Goal: Task Accomplishment & Management: Complete application form

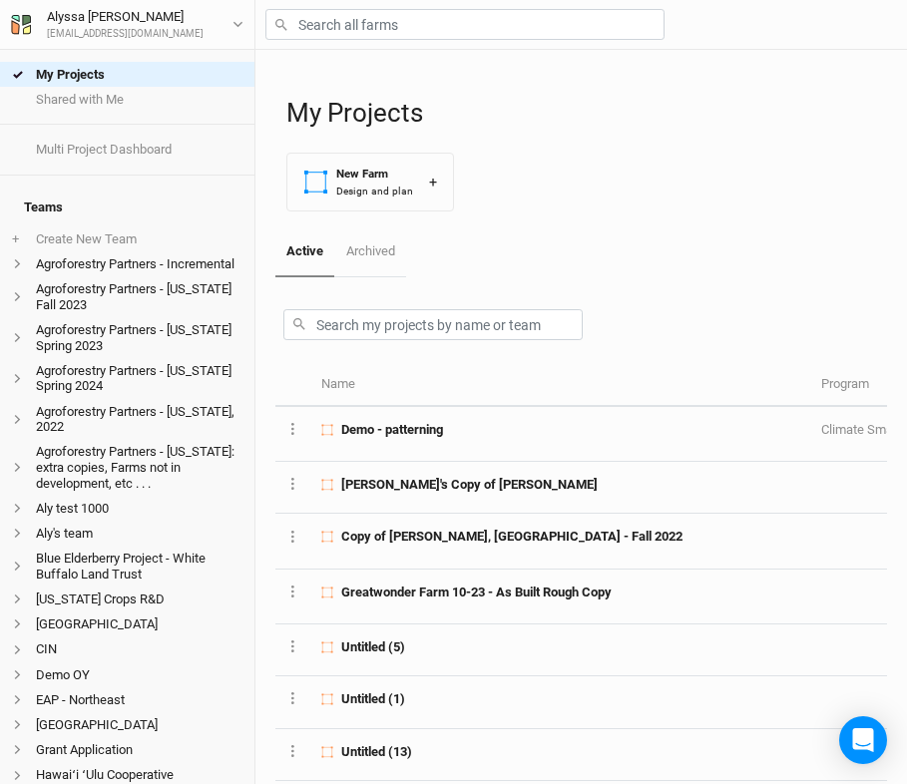
scroll to position [608, 0]
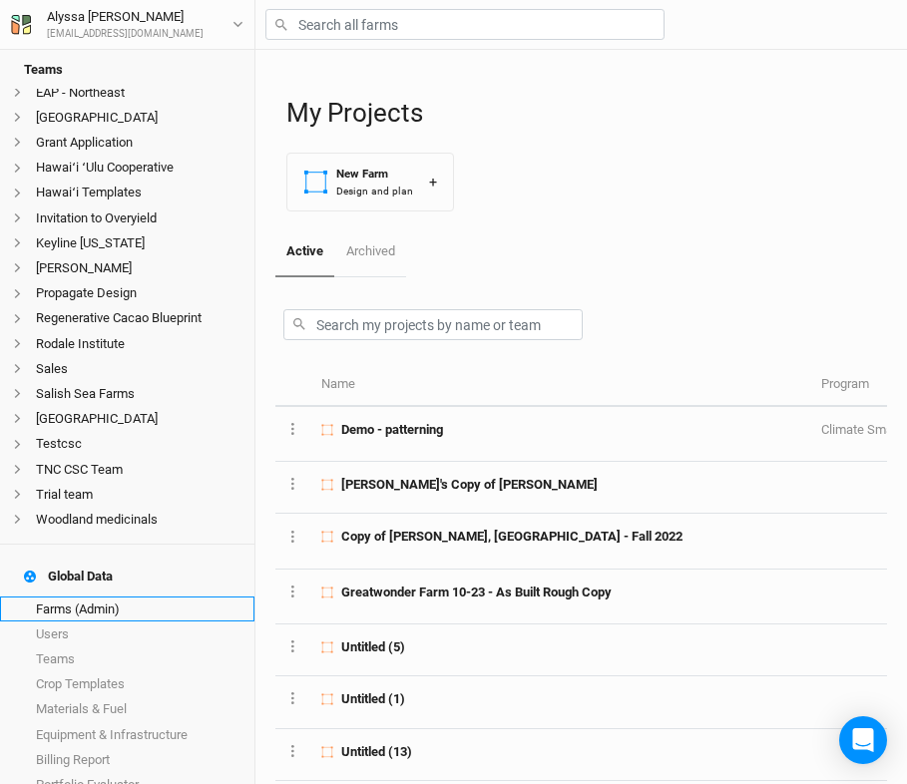
click at [150, 597] on link "Farms (Admin)" at bounding box center [127, 609] width 255 height 25
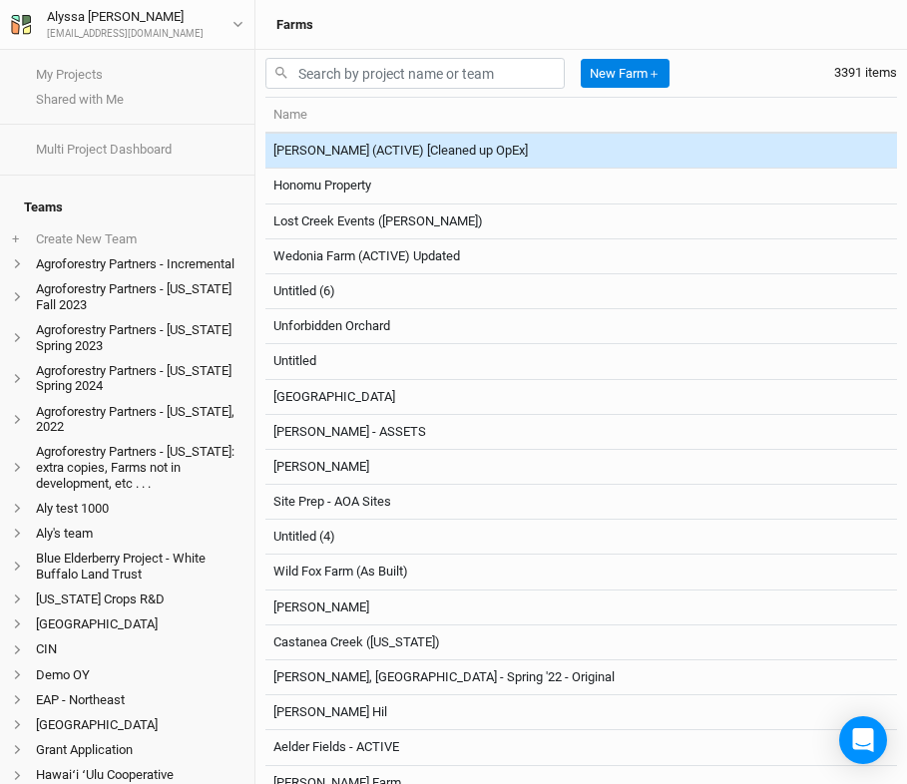
click at [469, 52] on div "New Farm ＋" at bounding box center [471, 73] width 412 height 47
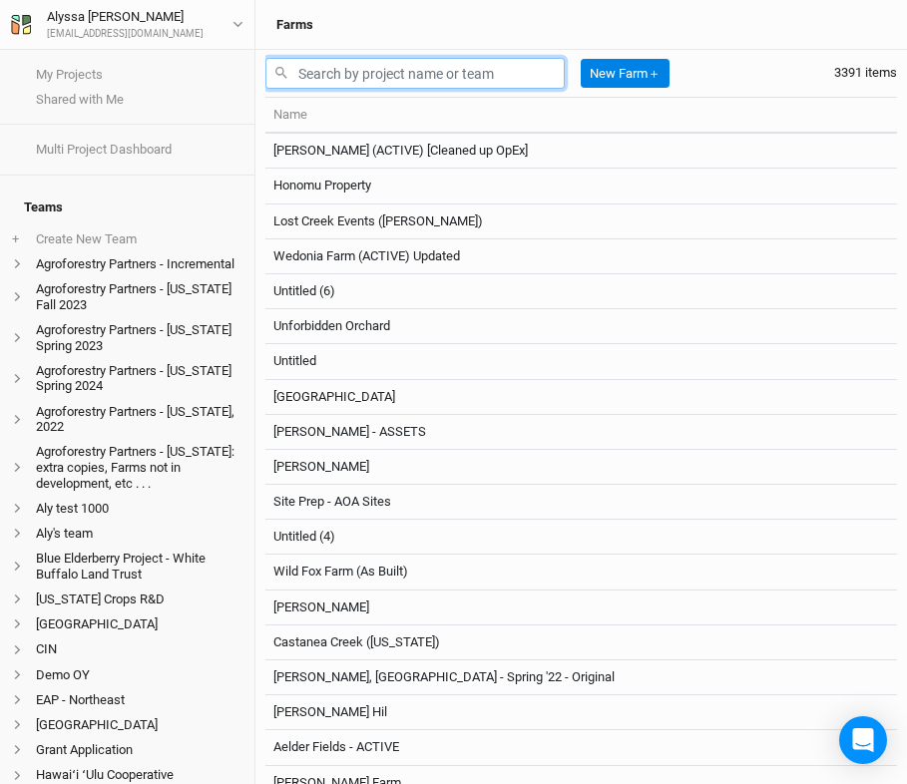
click at [470, 69] on input "text" at bounding box center [414, 73] width 299 height 31
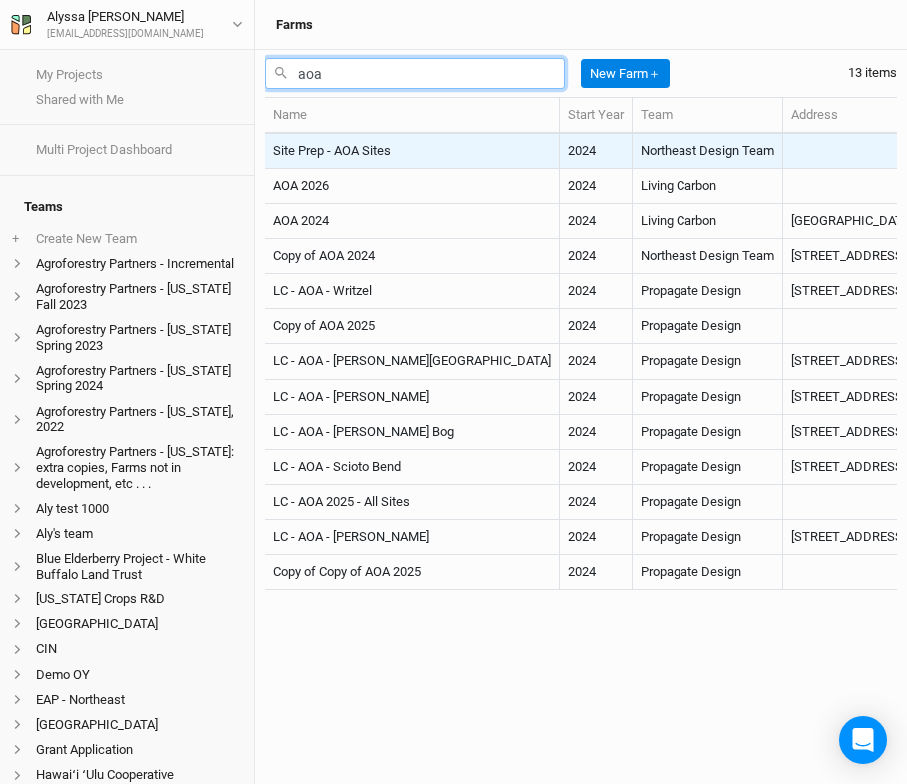
type input "aoa"
click at [349, 156] on td "Site Prep - AOA Sites" at bounding box center [412, 151] width 294 height 35
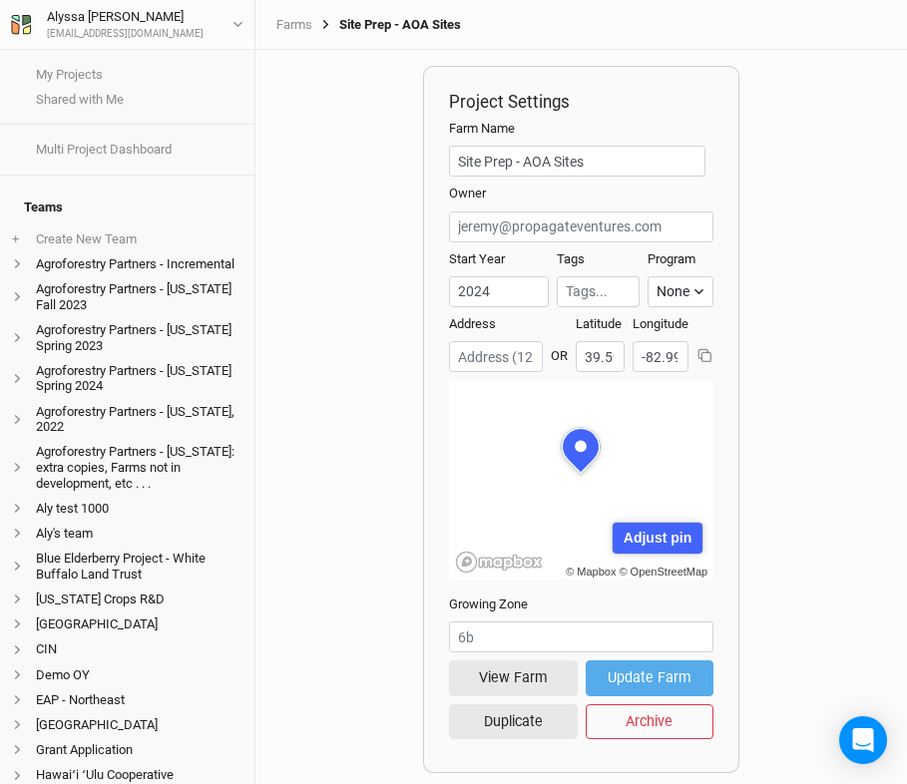
scroll to position [100, 132]
click at [371, 259] on div "Project Settings Farm Name Site Prep - AOA Sites Team Owner Start Year [DATE] T…" at bounding box center [582, 417] width 652 height 735
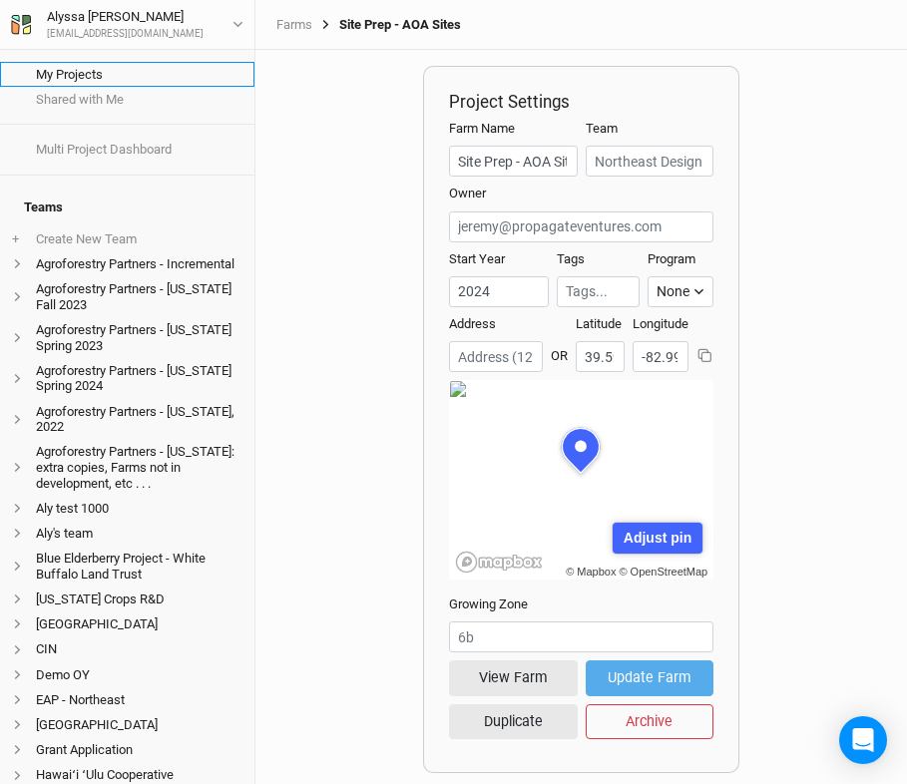
click at [77, 82] on link "My Projects" at bounding box center [127, 74] width 255 height 25
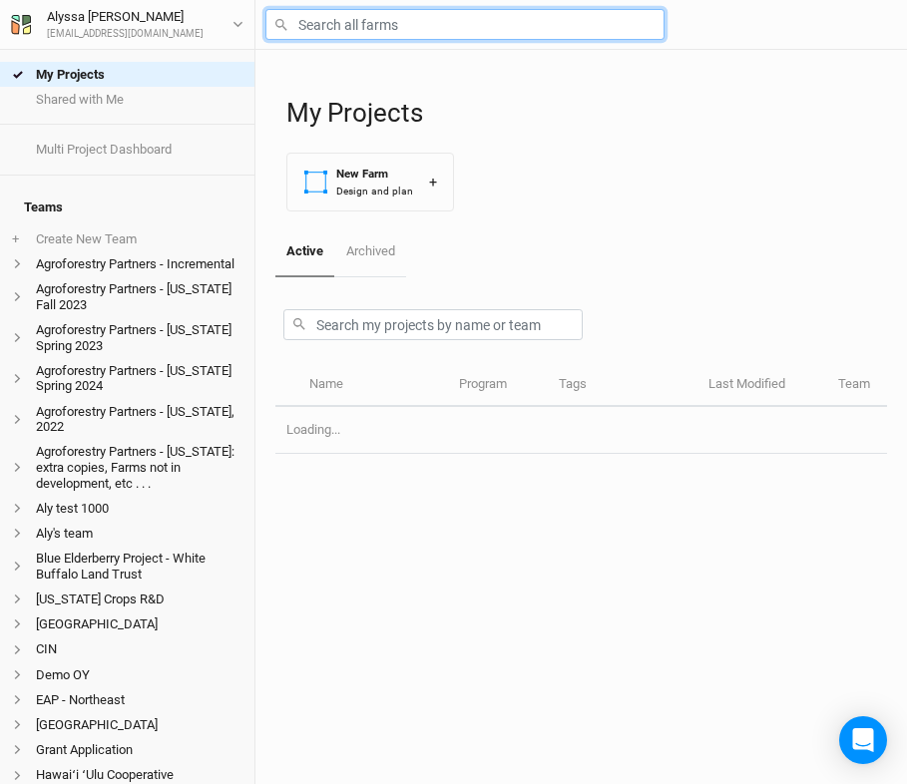
click at [340, 23] on input "text" at bounding box center [464, 24] width 399 height 31
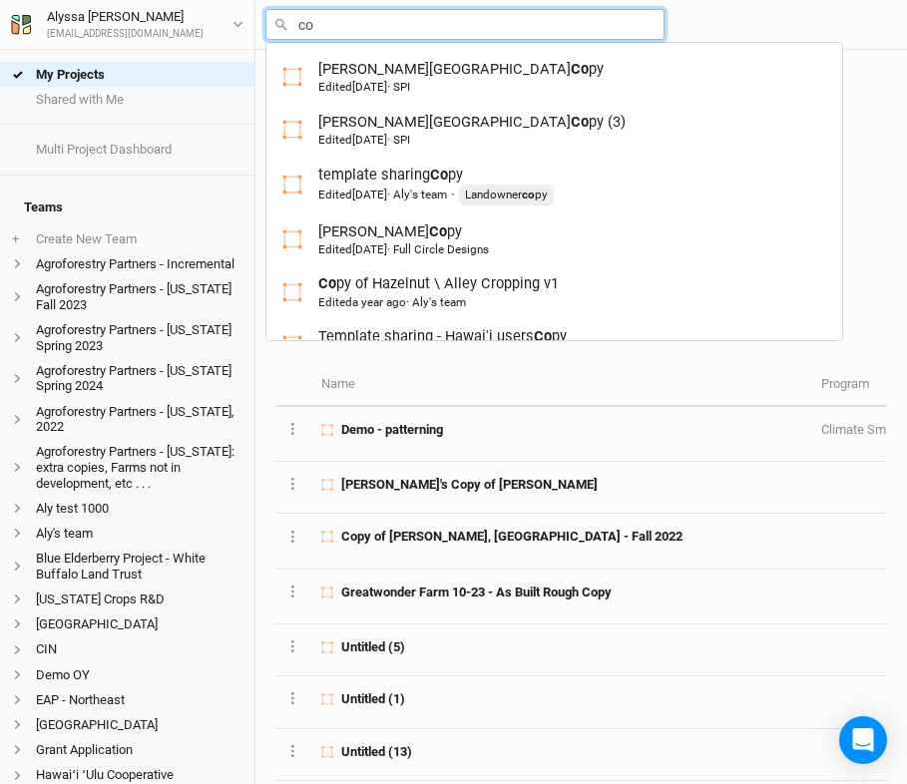
type input "cof"
type input "coffee, Humid, HI Template"
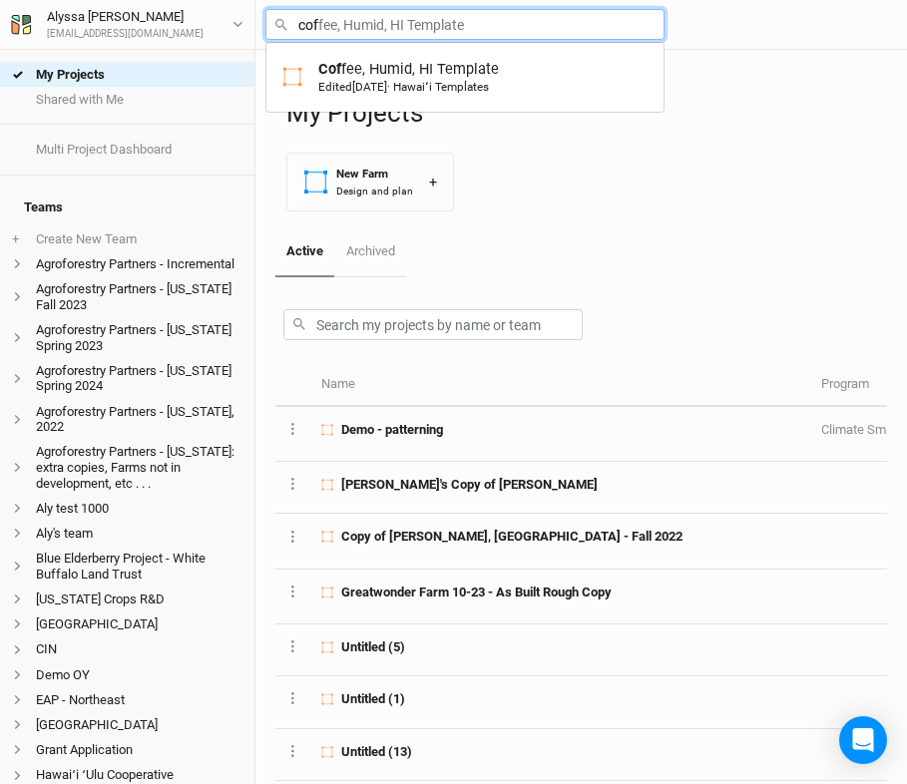
type input "cofe"
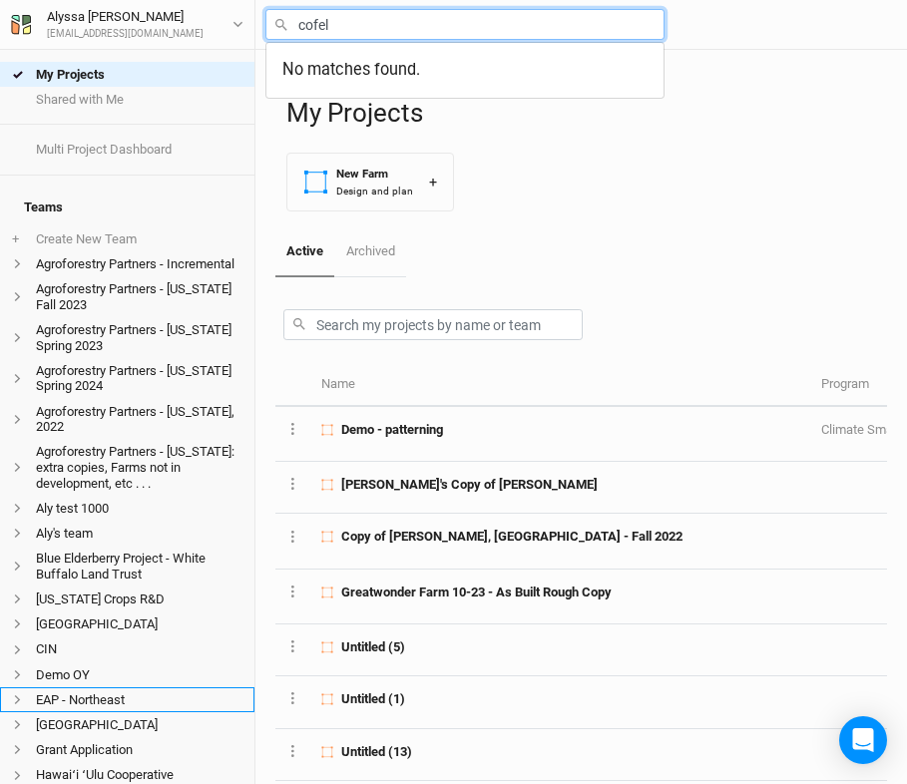
scroll to position [476, 0]
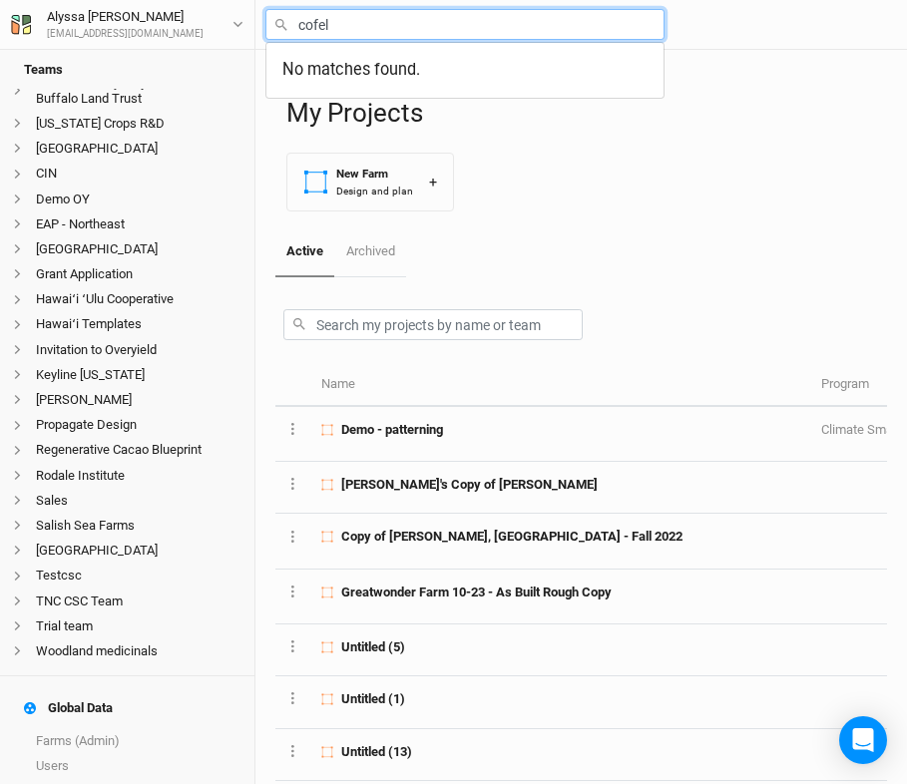
type input "cofel"
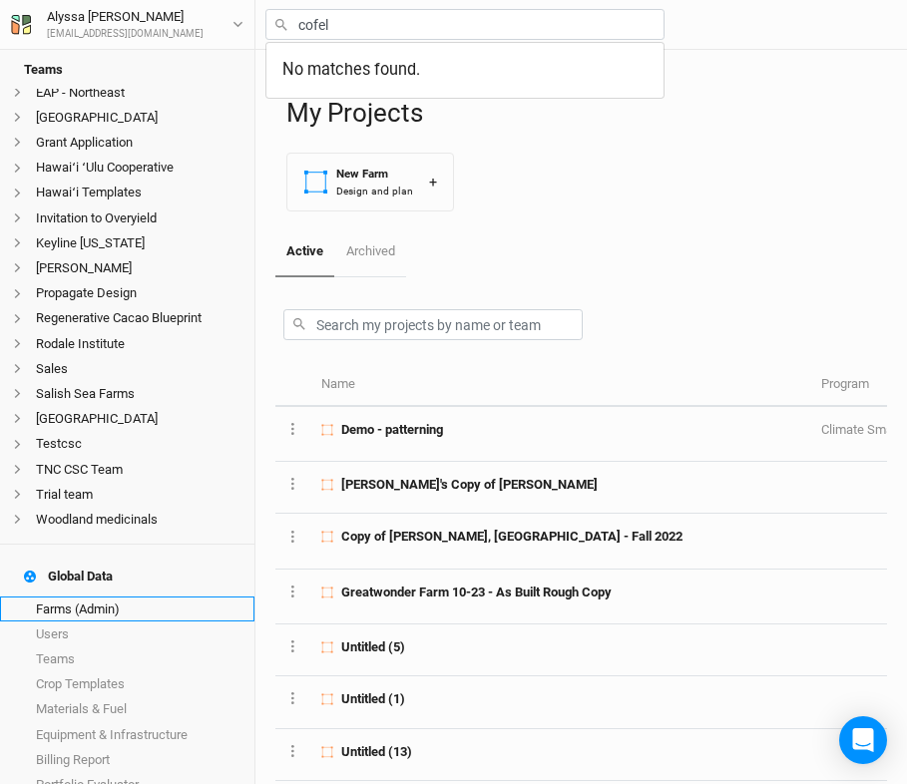
click at [102, 597] on link "Farms (Admin)" at bounding box center [127, 609] width 255 height 25
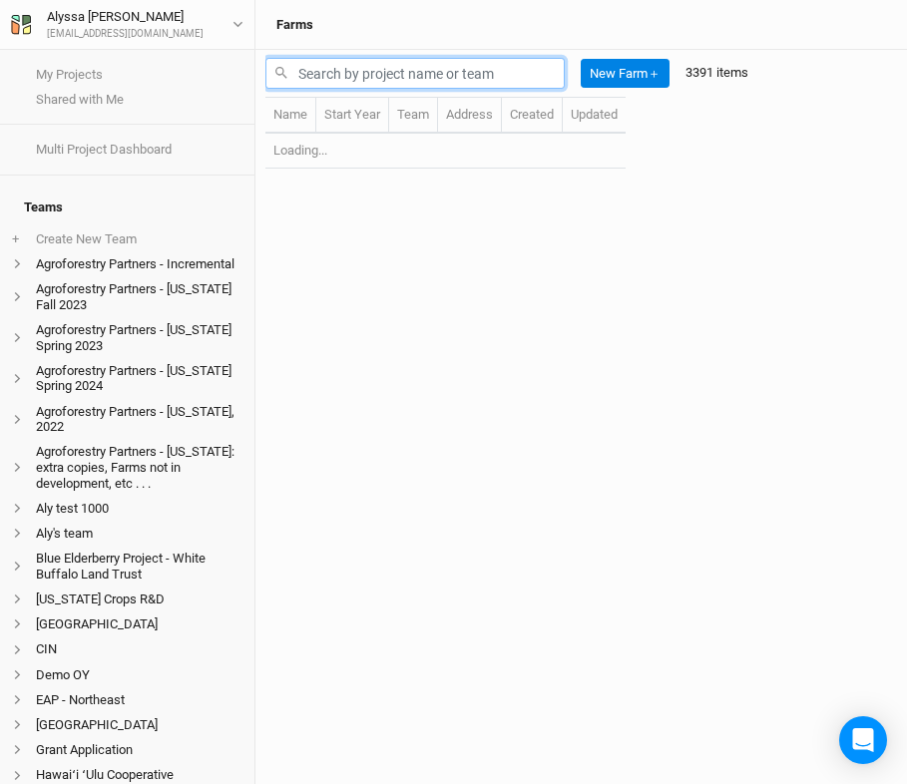
click at [396, 68] on input "text" at bounding box center [414, 73] width 299 height 31
click at [431, 67] on input "cofelt" at bounding box center [414, 73] width 299 height 31
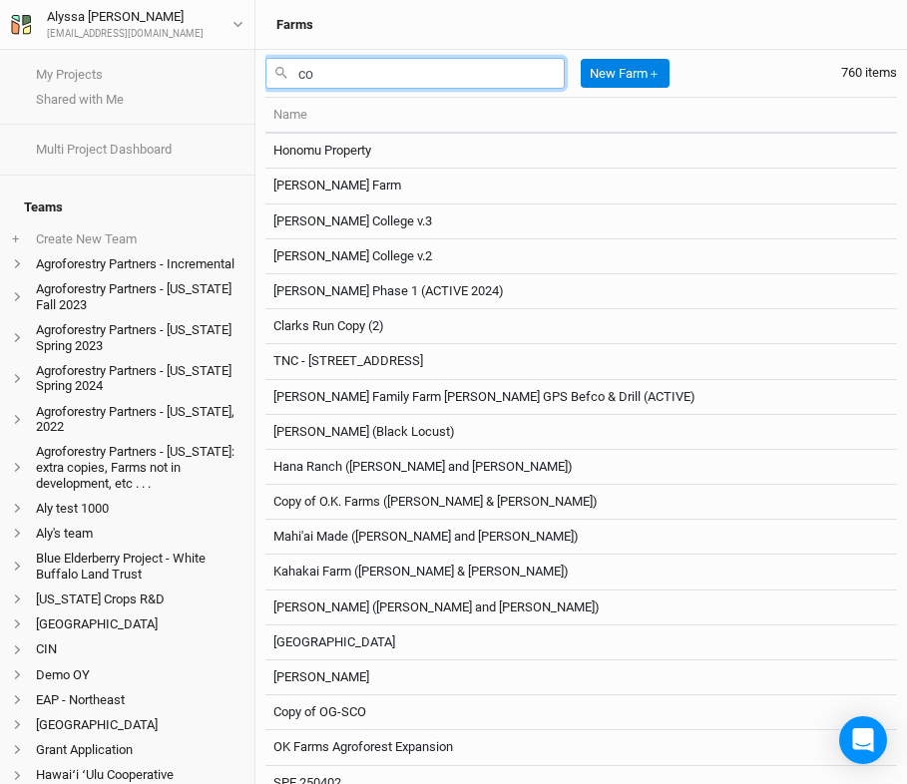
type input "c"
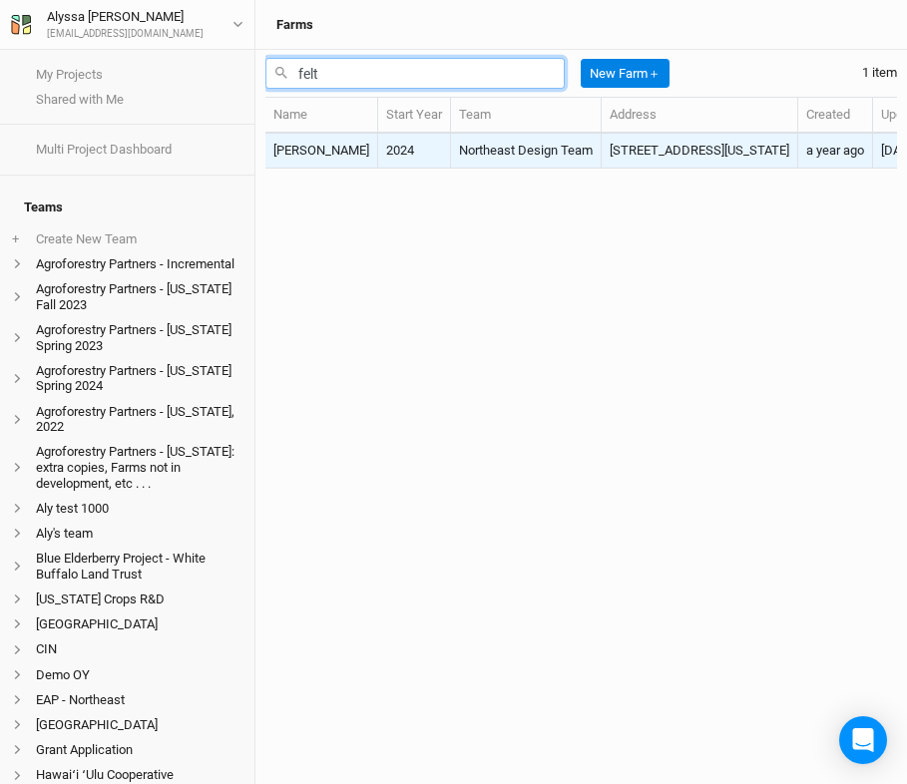
type input "felt"
click at [317, 156] on td "[PERSON_NAME]" at bounding box center [321, 151] width 113 height 35
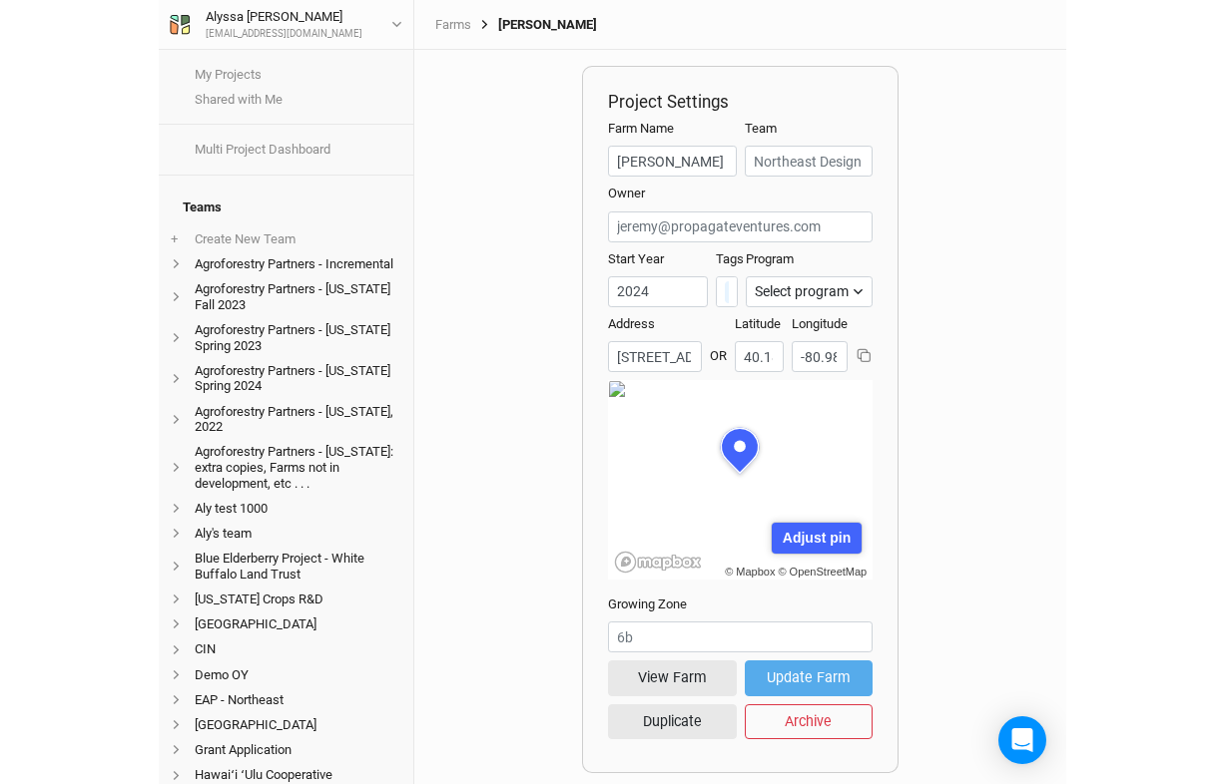
scroll to position [100, 132]
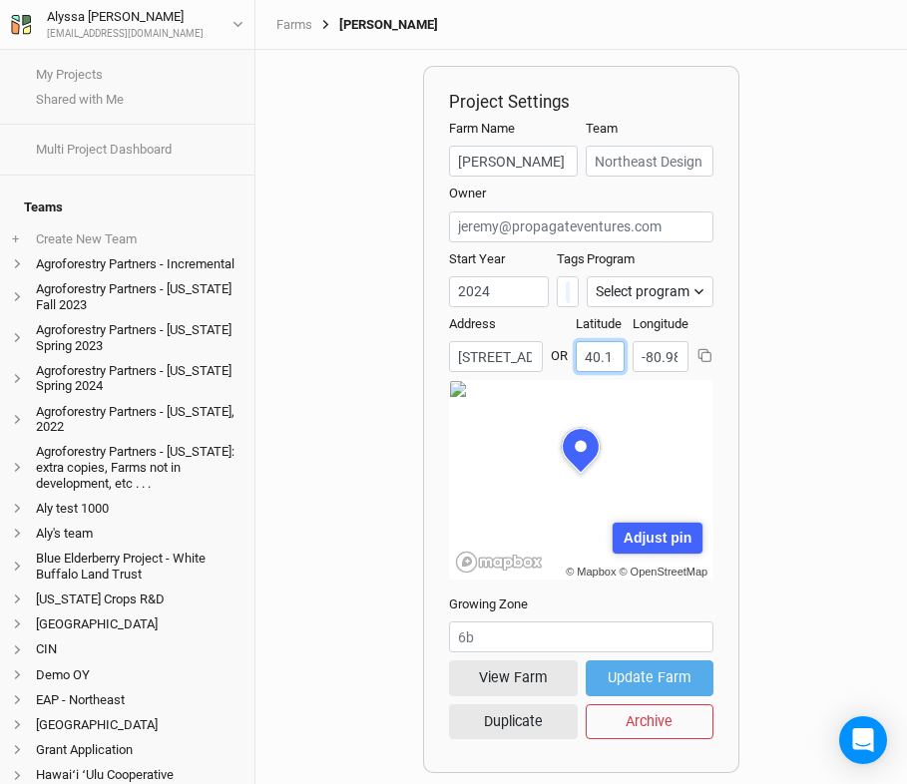
click at [601, 349] on input "40.186226" at bounding box center [600, 356] width 49 height 31
click at [652, 352] on input "-80.985568" at bounding box center [661, 356] width 56 height 31
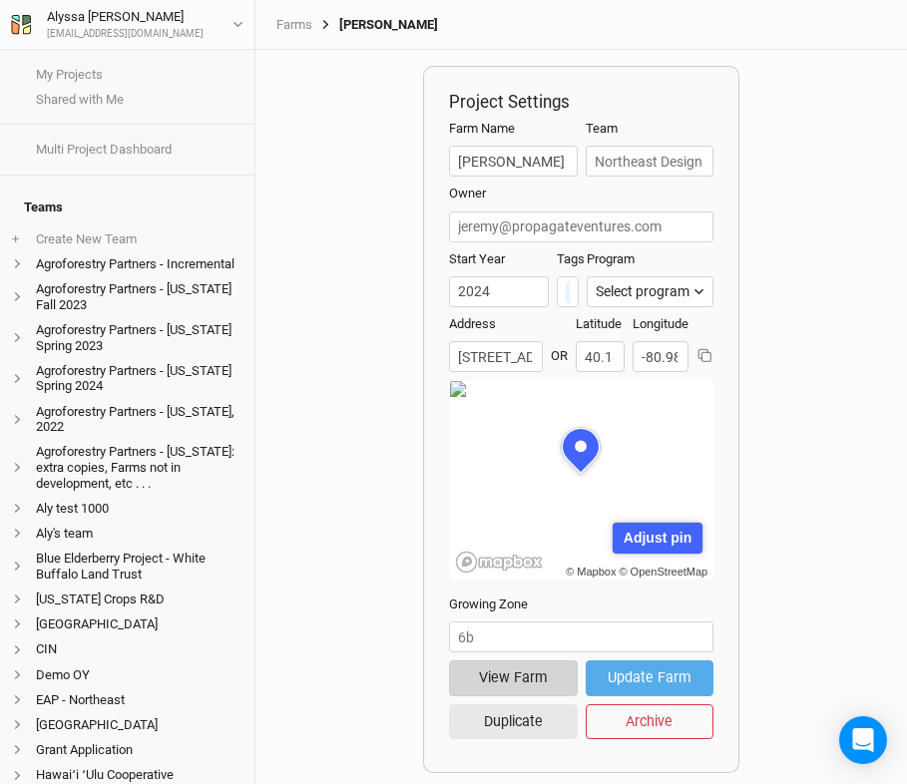
click at [509, 695] on button "View Farm" at bounding box center [513, 678] width 128 height 35
